Goal: Find specific page/section: Find specific page/section

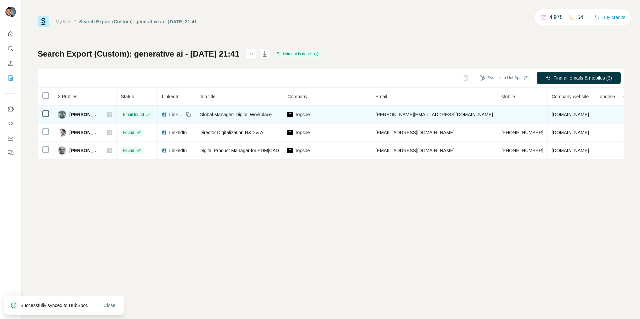
click at [112, 114] on icon at bounding box center [110, 114] width 4 height 5
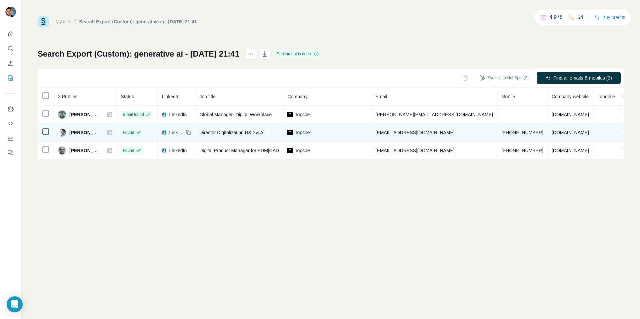
click at [112, 130] on icon at bounding box center [110, 132] width 4 height 5
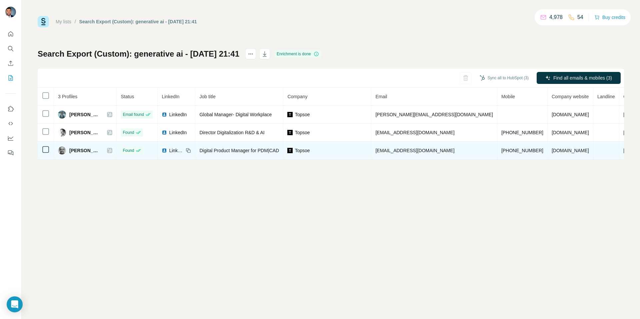
click at [112, 150] on icon at bounding box center [110, 150] width 4 height 5
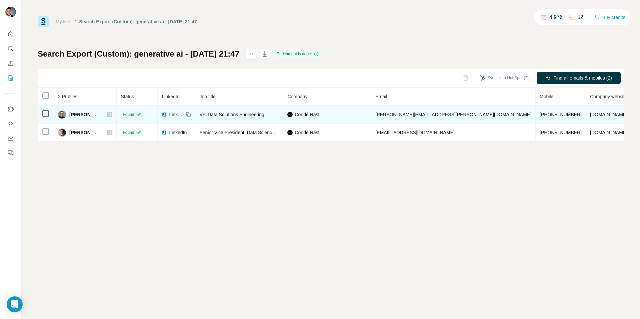
click at [111, 116] on icon at bounding box center [110, 114] width 4 height 5
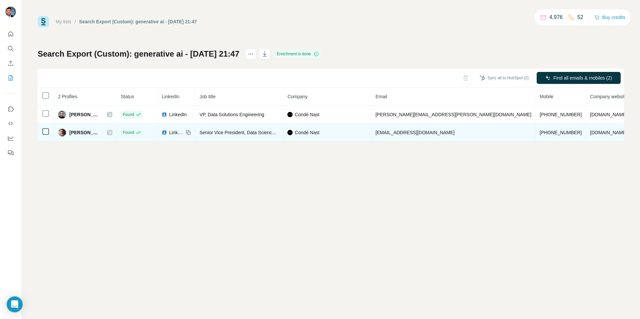
click at [112, 132] on icon at bounding box center [110, 133] width 4 height 4
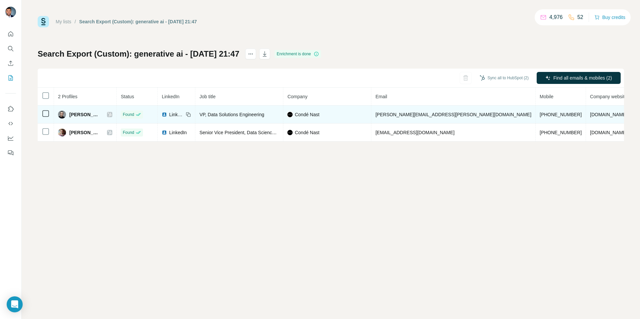
click at [187, 114] on div "LinkedIn" at bounding box center [176, 114] width 29 height 7
click at [170, 117] on div "LinkedIn" at bounding box center [173, 114] width 22 height 7
